Goal: Task Accomplishment & Management: Manage account settings

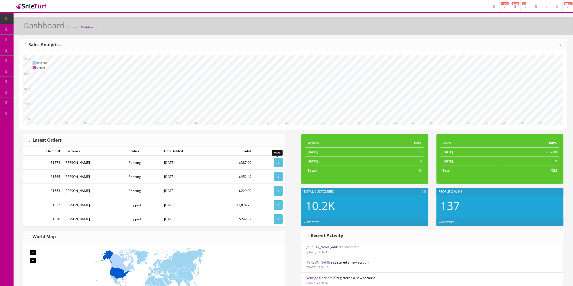
drag, startPoint x: 276, startPoint y: 162, endPoint x: 292, endPoint y: 158, distance: 16.2
click at [278, 162] on icon at bounding box center [278, 162] width 1 height 3
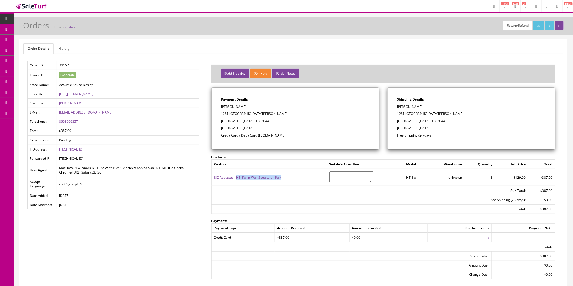
drag, startPoint x: 282, startPoint y: 179, endPoint x: 237, endPoint y: 179, distance: 45.0
click at [237, 179] on td "BIC Acoustech HT-8W In-Wall Speakers - Pair" at bounding box center [268, 177] width 115 height 17
drag, startPoint x: 416, startPoint y: 179, endPoint x: 405, endPoint y: 179, distance: 10.6
click at [405, 179] on td "HT-8W" at bounding box center [416, 177] width 24 height 17
copy td "HT-8W"
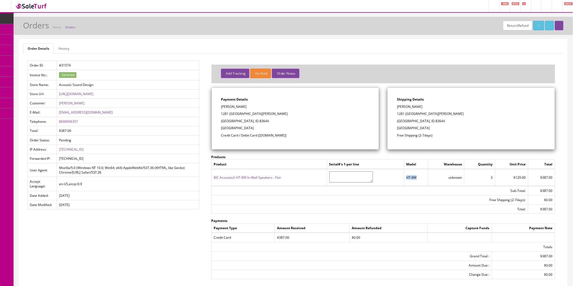
click at [31, 28] on icon at bounding box center [29, 29] width 6 height 4
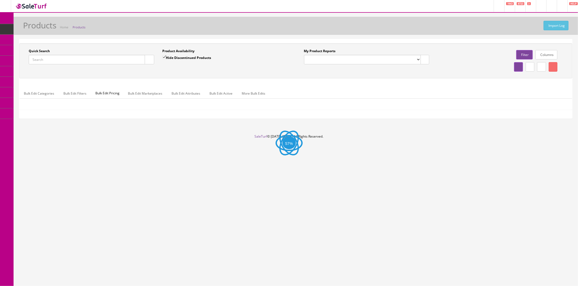
drag, startPoint x: 90, startPoint y: 62, endPoint x: 103, endPoint y: 60, distance: 12.6
click at [90, 62] on input "Quick Search" at bounding box center [87, 59] width 116 height 9
paste input "HT-8W"
type input "HT-8W"
click at [151, 59] on button "button" at bounding box center [149, 59] width 9 height 9
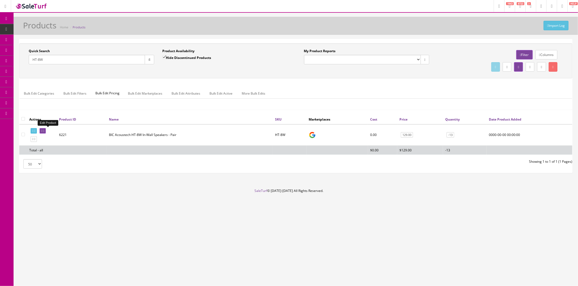
click at [44, 130] on icon at bounding box center [43, 131] width 1 height 3
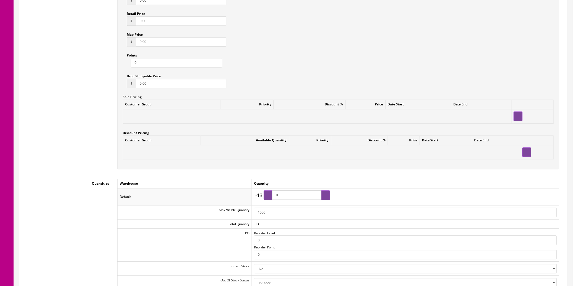
scroll to position [542, 0]
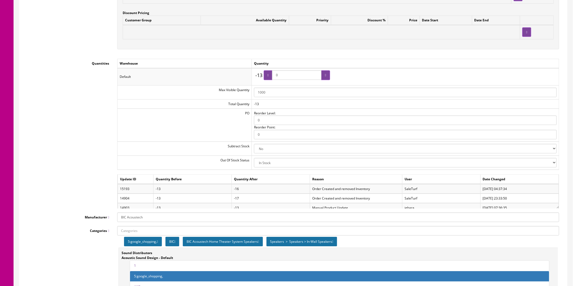
click at [550, 165] on select "2-3 Days Discontinued (Hide From Search) In Stock Out Of Stock Out Of Stock (Hi…" at bounding box center [405, 162] width 303 height 9
select select "10"
click at [254, 159] on select "2-3 Days Discontinued (Hide From Search) In Stock Out Of Stock Out Of Stock (Hi…" at bounding box center [405, 162] width 303 height 9
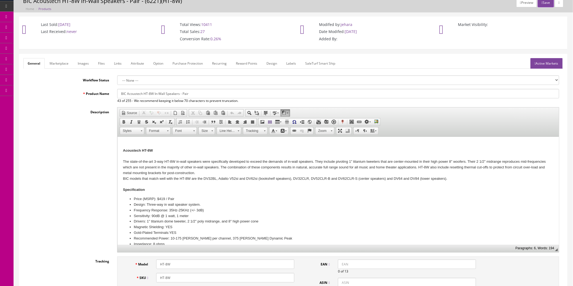
scroll to position [0, 0]
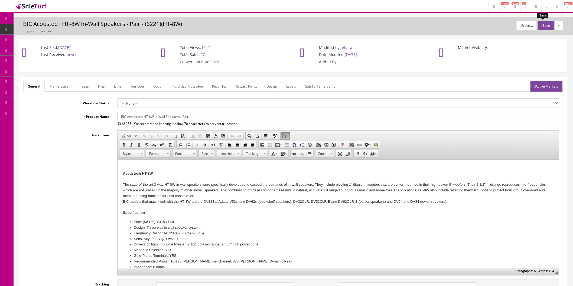
click at [549, 25] on button "Save" at bounding box center [546, 25] width 16 height 9
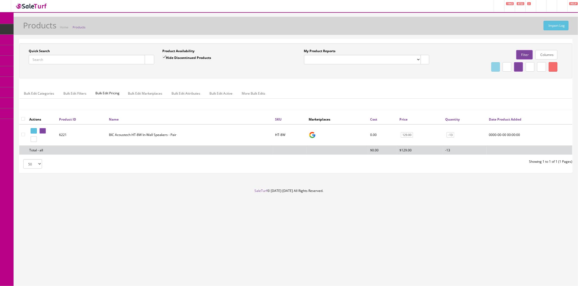
click at [32, 4] on img at bounding box center [31, 5] width 32 height 7
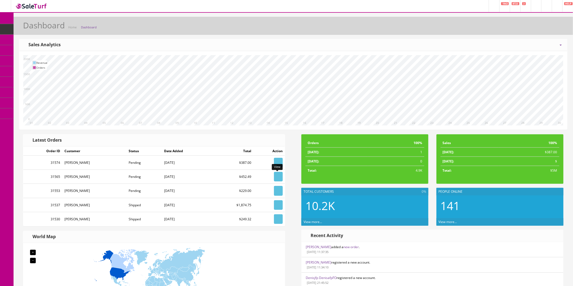
click at [278, 177] on icon at bounding box center [278, 176] width 1 height 3
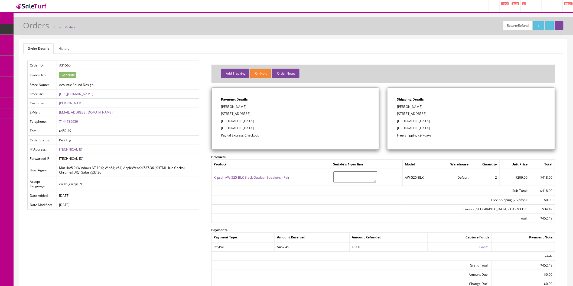
click at [477, 248] on icon at bounding box center [477, 247] width 1 height 3
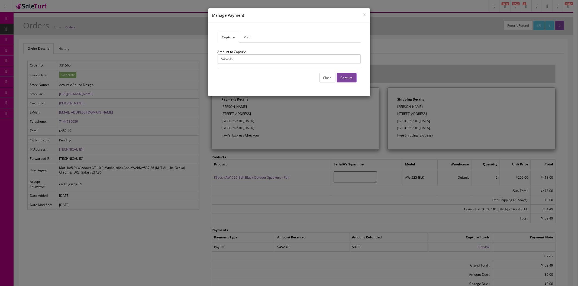
drag, startPoint x: 348, startPoint y: 78, endPoint x: 312, endPoint y: 29, distance: 60.5
click at [348, 78] on button "Capture" at bounding box center [347, 77] width 20 height 9
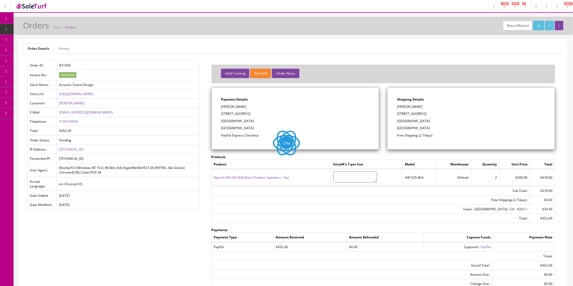
click at [423, 103] on div "Shipping Details [PERSON_NAME] [STREET_ADDRESS] Free Shipping (2-7days)" at bounding box center [470, 119] width 167 height 62
drag, startPoint x: 416, startPoint y: 107, endPoint x: 397, endPoint y: 109, distance: 19.3
click at [397, 109] on p "[PERSON_NAME]" at bounding box center [471, 107] width 148 height 5
copy p "[PERSON_NAME]"
drag, startPoint x: 429, startPoint y: 110, endPoint x: 431, endPoint y: 113, distance: 2.8
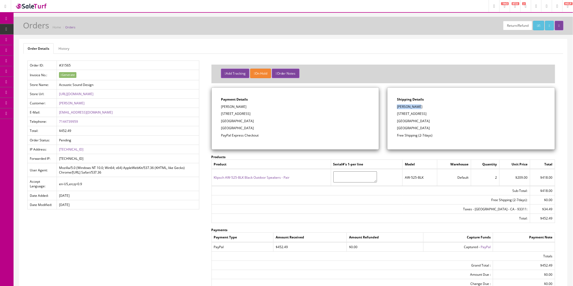
click at [429, 111] on div "Shipping Details Todd Shapiro 10914 Ramsgate way Bakersfield, CA 93311 United S…" at bounding box center [470, 119] width 167 height 62
drag, startPoint x: 423, startPoint y: 115, endPoint x: 398, endPoint y: 116, distance: 25.5
click at [398, 116] on p "10914 Ramsgate way" at bounding box center [471, 114] width 148 height 5
copy p "10914 Ramsgate way"
drag, startPoint x: 448, startPoint y: 127, endPoint x: 439, endPoint y: 125, distance: 9.1
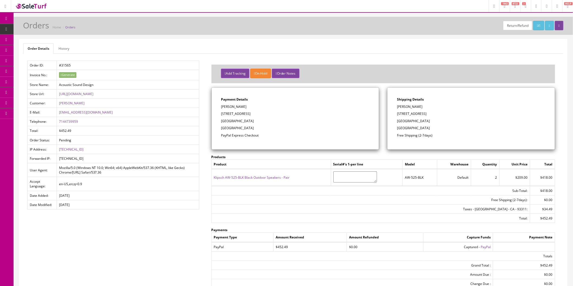
click at [444, 126] on p "[GEOGRAPHIC_DATA]" at bounding box center [471, 128] width 148 height 5
drag, startPoint x: 429, startPoint y: 123, endPoint x: 421, endPoint y: 123, distance: 8.1
click at [421, 123] on p "Bakersfield, CA 93311" at bounding box center [471, 121] width 148 height 5
copy p "93311"
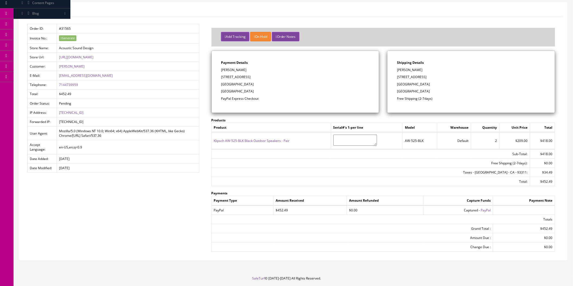
scroll to position [23, 0]
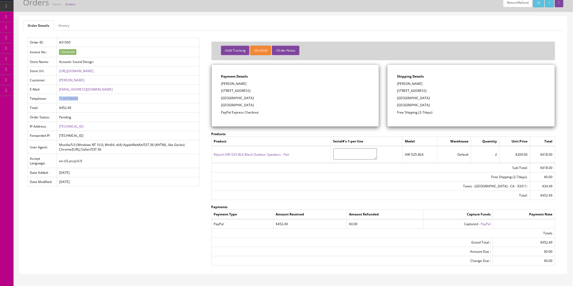
drag, startPoint x: 82, startPoint y: 100, endPoint x: 58, endPoint y: 100, distance: 23.3
click at [58, 100] on td "7144739959" at bounding box center [128, 98] width 142 height 9
copy link "7144739959"
drag, startPoint x: 105, startPoint y: 91, endPoint x: 58, endPoint y: 90, distance: 46.6
click at [58, 90] on td "toddshapiromd@gmail.com" at bounding box center [128, 89] width 142 height 9
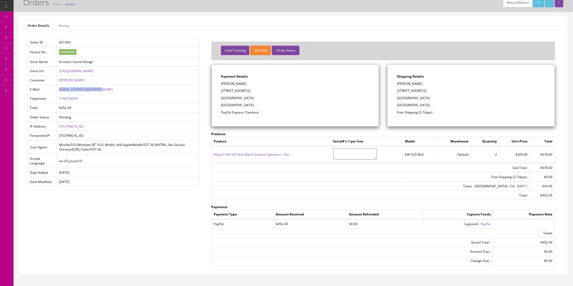
copy link "toddshapiromd@gmail.com"
click at [236, 53] on button "Add Tracking" at bounding box center [235, 50] width 28 height 9
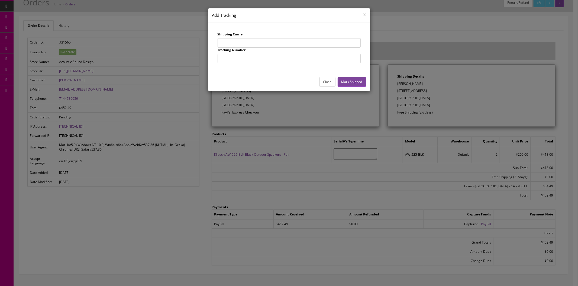
click at [240, 43] on input "text" at bounding box center [288, 42] width 143 height 9
type input "UPS"
click at [251, 59] on input "text" at bounding box center [288, 58] width 143 height 9
type input "1Z863E834256351879"
click at [346, 80] on button "Mark Shipped" at bounding box center [351, 81] width 28 height 9
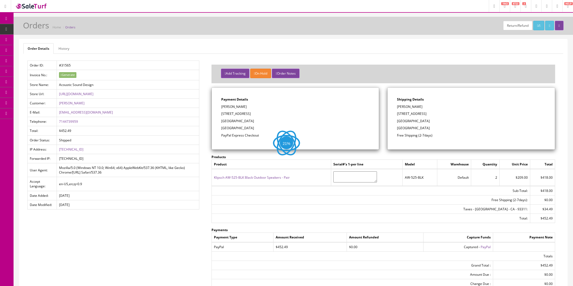
scroll to position [23, 0]
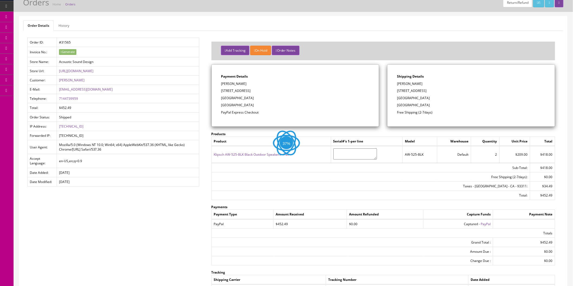
click at [235, 47] on button "Add Tracking" at bounding box center [235, 50] width 28 height 9
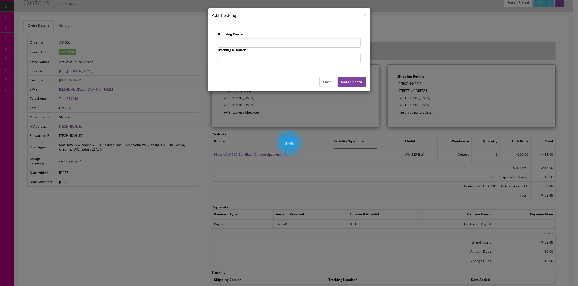
click at [241, 44] on input "text" at bounding box center [288, 42] width 143 height 9
type input "UPS"
click at [253, 58] on input "text" at bounding box center [288, 58] width 143 height 9
type input "1Z863E834256251665"
click at [350, 80] on button "Mark Shipped" at bounding box center [351, 81] width 28 height 9
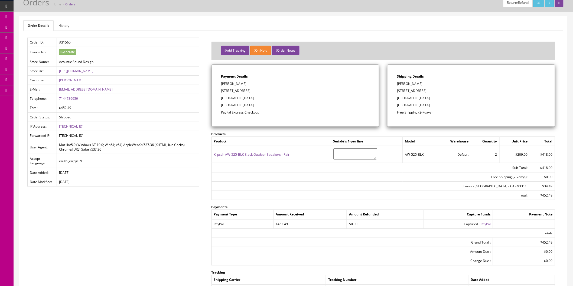
click at [30, 36] on icon at bounding box center [29, 37] width 6 height 4
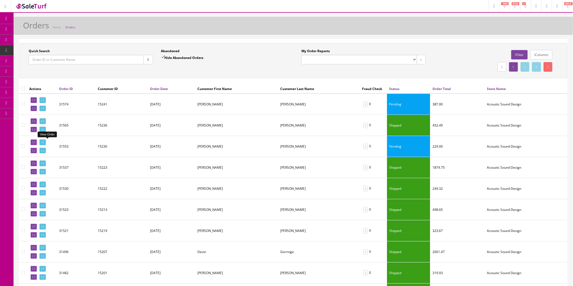
click at [44, 142] on icon at bounding box center [43, 142] width 1 height 3
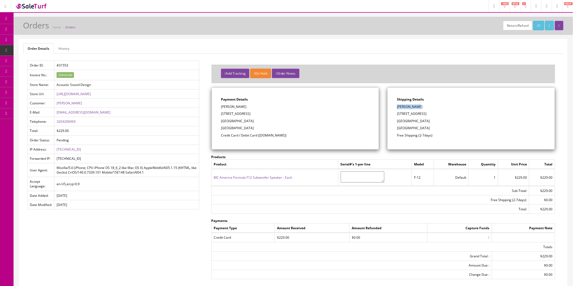
drag, startPoint x: 421, startPoint y: 107, endPoint x: 397, endPoint y: 109, distance: 23.3
click at [397, 109] on p "[PERSON_NAME]" at bounding box center [471, 107] width 148 height 5
copy p "[PERSON_NAME]"
click at [429, 113] on p "8003 Island Rd." at bounding box center [471, 114] width 148 height 5
drag, startPoint x: 425, startPoint y: 114, endPoint x: 398, endPoint y: 115, distance: 27.6
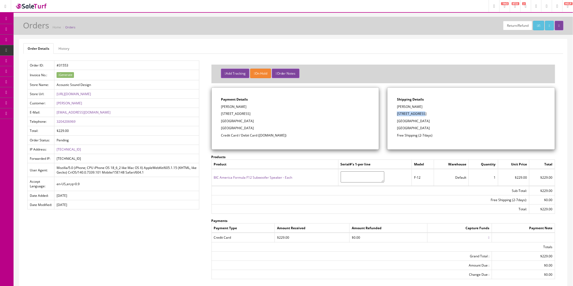
click at [398, 115] on p "8003 Island Rd." at bounding box center [471, 114] width 148 height 5
copy p "8003 Island Rd."
drag, startPoint x: 439, startPoint y: 120, endPoint x: 423, endPoint y: 122, distance: 16.1
click at [423, 122] on p "Eden Prairie, MN 55347" at bounding box center [471, 121] width 148 height 5
copy p "55347"
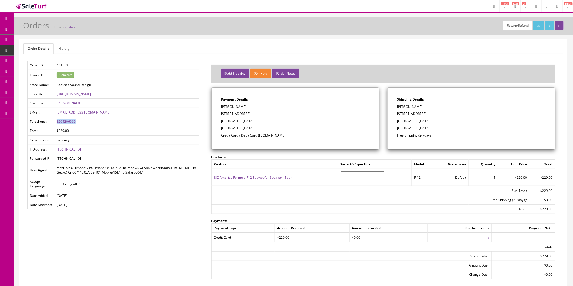
drag, startPoint x: 87, startPoint y: 125, endPoint x: 57, endPoint y: 124, distance: 30.1
click at [57, 124] on td "3204206969" at bounding box center [126, 121] width 145 height 9
copy link "3204206969"
drag, startPoint x: 119, startPoint y: 113, endPoint x: 56, endPoint y: 115, distance: 63.4
click at [56, 115] on td "brianmatthewhaugen@gmail.com" at bounding box center [126, 112] width 145 height 9
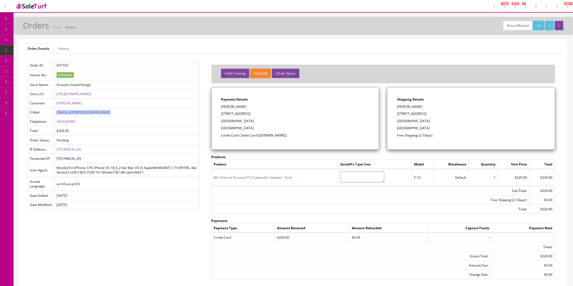
copy link "brianmatthewhaugen@gmail.com"
click at [236, 75] on button "Add Tracking" at bounding box center [235, 73] width 28 height 9
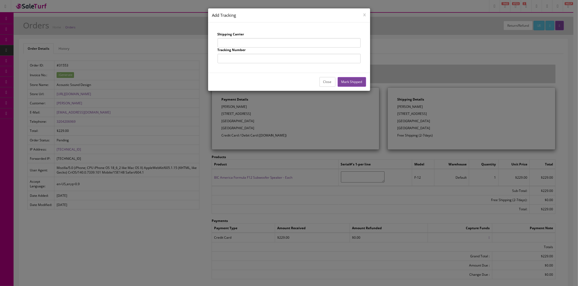
click at [245, 40] on input "text" at bounding box center [288, 42] width 143 height 9
type input "UPS"
click at [258, 60] on input "text" at bounding box center [288, 58] width 143 height 9
type input "1Z863E834256464686"
click at [347, 84] on button "Mark Shipped" at bounding box center [351, 81] width 28 height 9
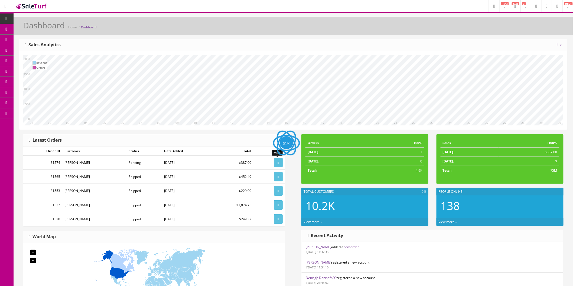
click at [278, 162] on icon at bounding box center [278, 162] width 1 height 3
